Goal: Task Accomplishment & Management: Manage account settings

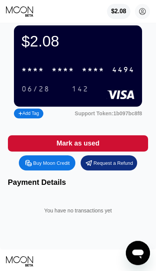
scroll to position [27, 0]
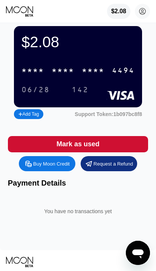
click at [129, 149] on div "Mark as used" at bounding box center [78, 144] width 141 height 16
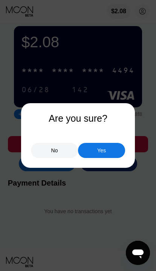
click at [43, 158] on div "No" at bounding box center [54, 150] width 47 height 15
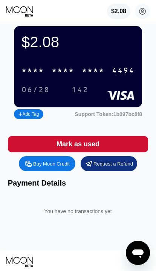
scroll to position [0, 0]
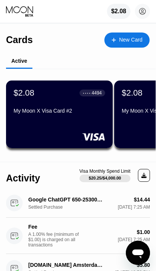
click at [62, 143] on div "$2.08 ● ● ● ● 4494 My Moon X Visa Card #2" at bounding box center [59, 114] width 107 height 68
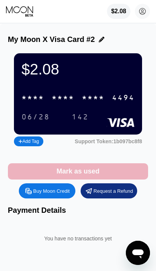
click at [51, 175] on div "Mark as used" at bounding box center [78, 171] width 141 height 16
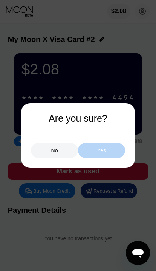
click at [105, 153] on div "Yes" at bounding box center [101, 150] width 9 height 7
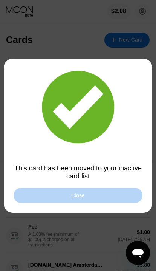
click at [35, 197] on div "Close" at bounding box center [78, 195] width 129 height 15
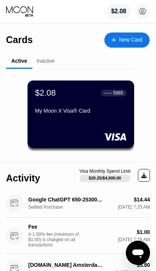
click at [42, 58] on div "Inactive" at bounding box center [46, 61] width 18 height 6
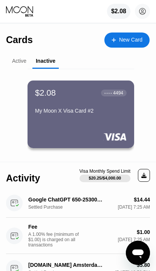
click at [16, 59] on div "Active" at bounding box center [19, 61] width 14 height 6
